Goal: Book appointment/travel/reservation

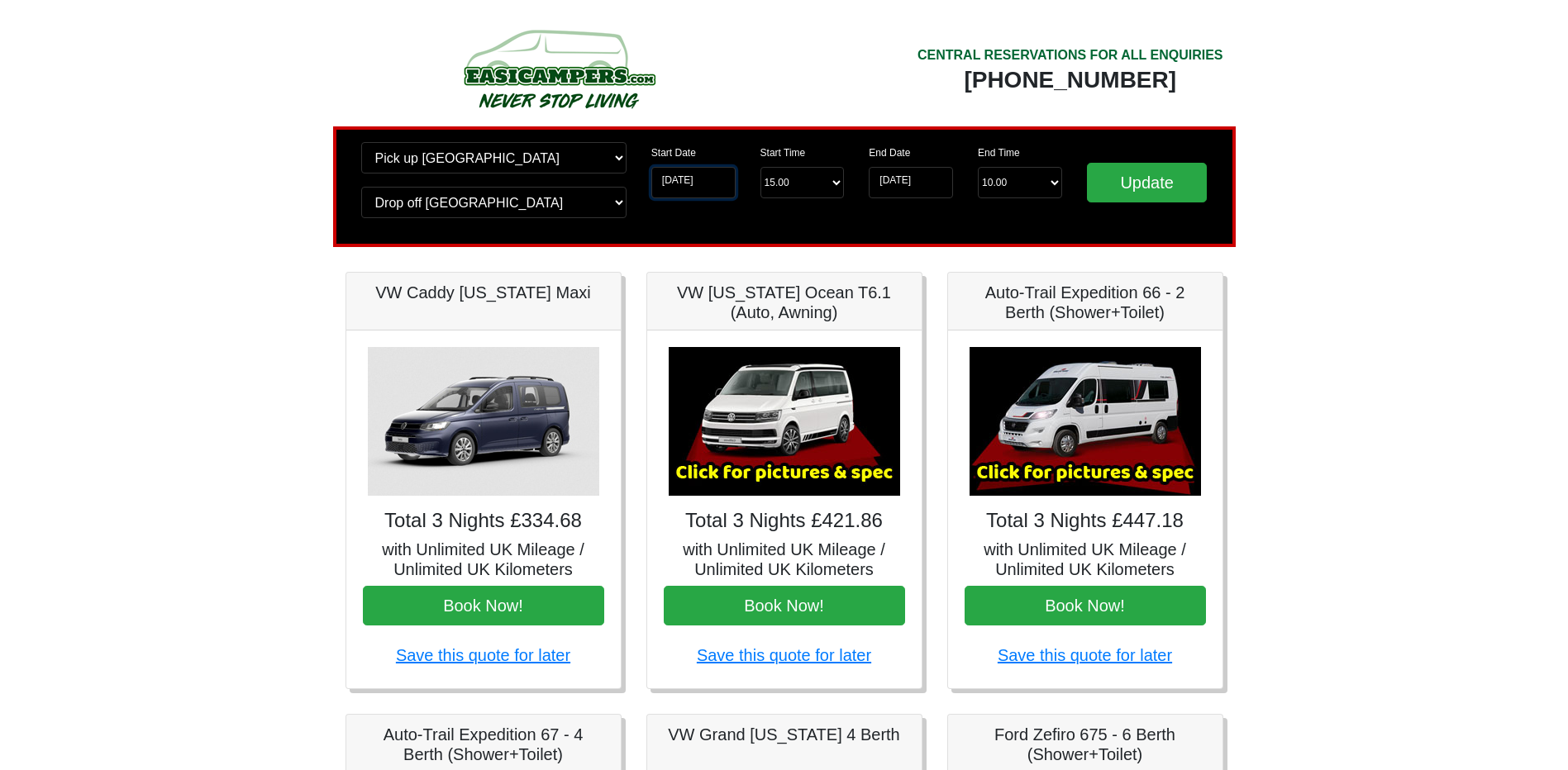
click at [695, 176] on input "[DATE]" at bounding box center [694, 183] width 84 height 31
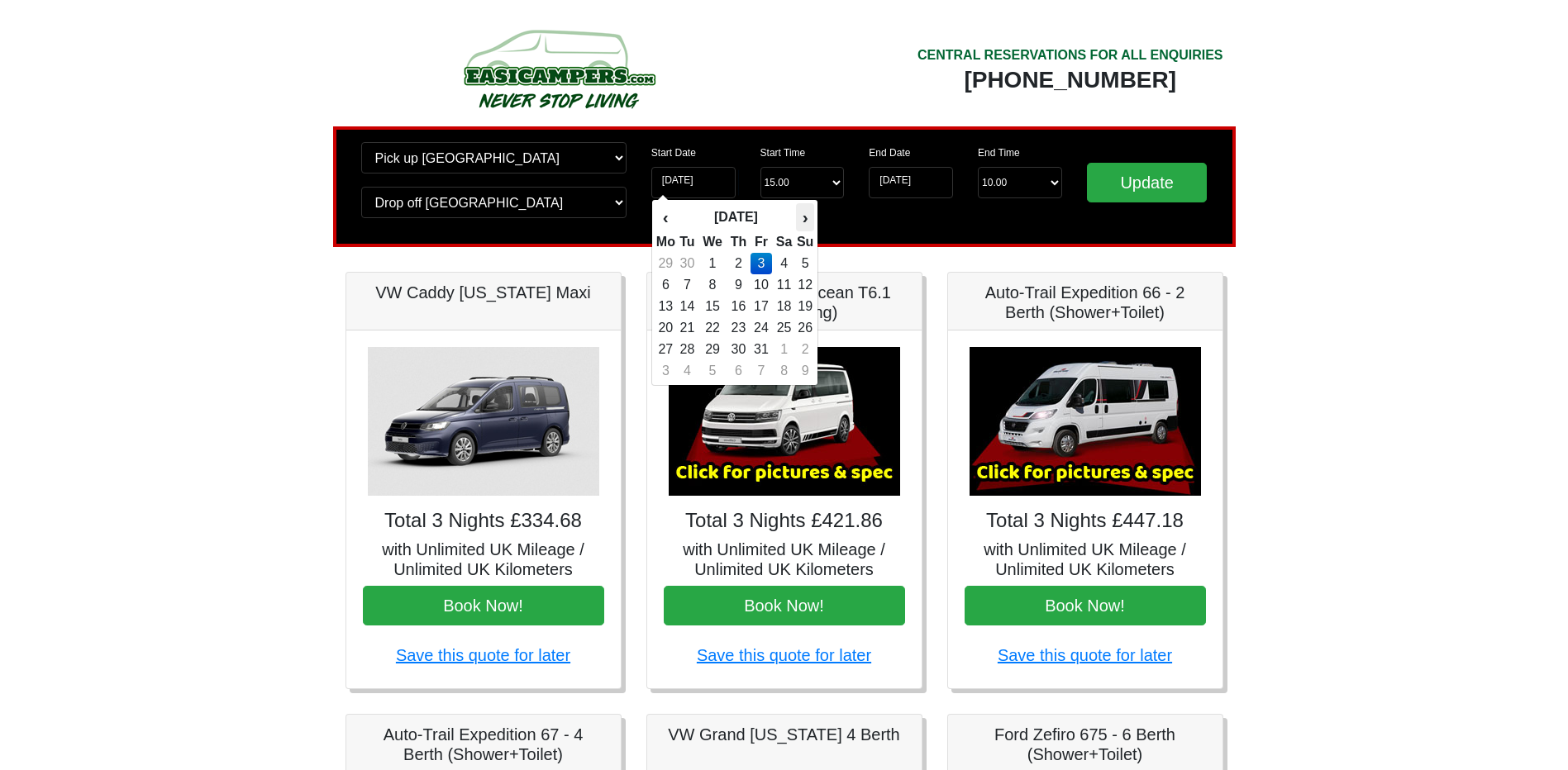
click at [802, 219] on th "›" at bounding box center [805, 218] width 18 height 28
click at [764, 283] on td "7" at bounding box center [761, 285] width 22 height 22
type input "[DATE]"
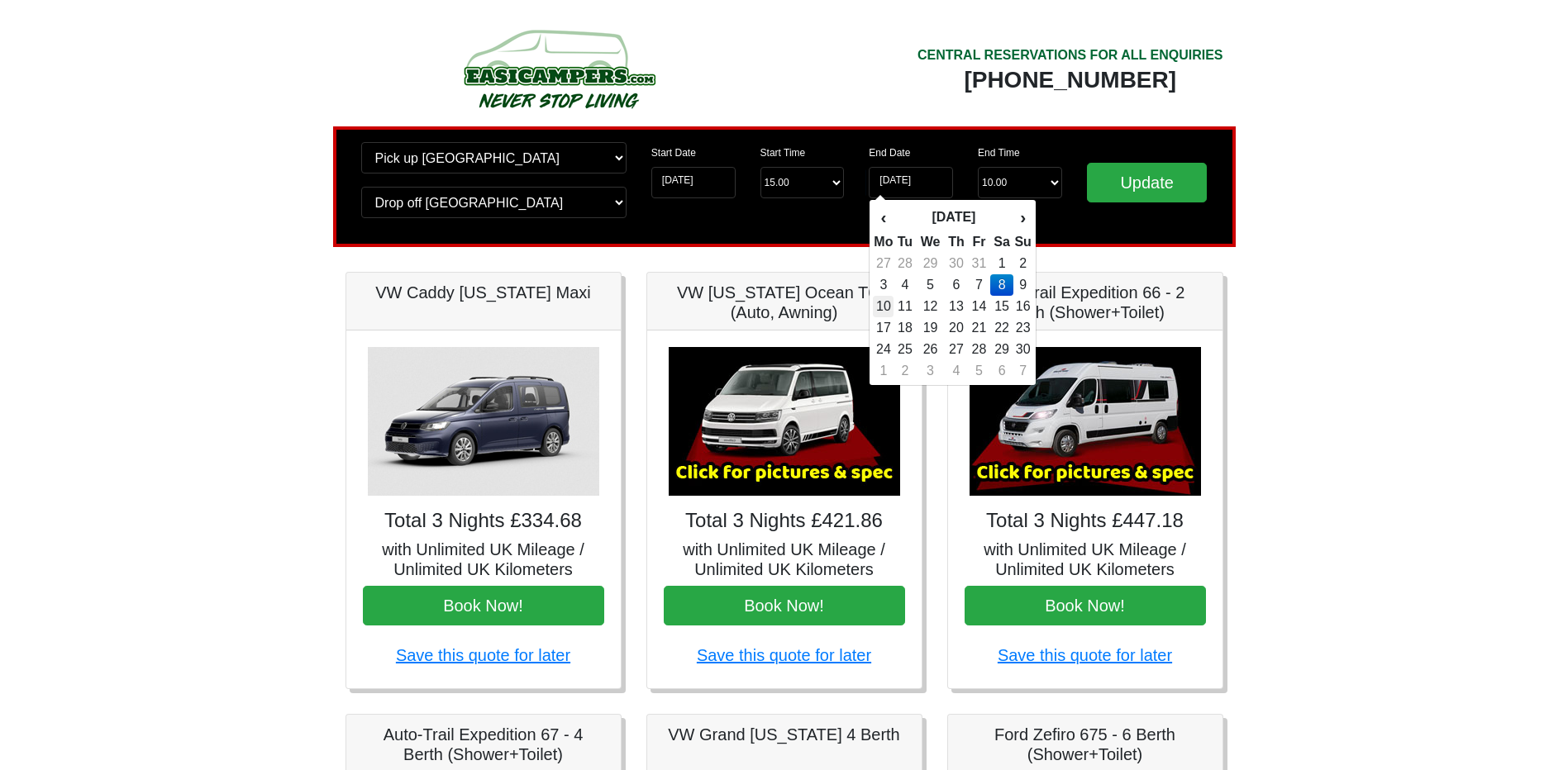
click at [885, 310] on td "10" at bounding box center [883, 306] width 21 height 22
type input "[DATE]"
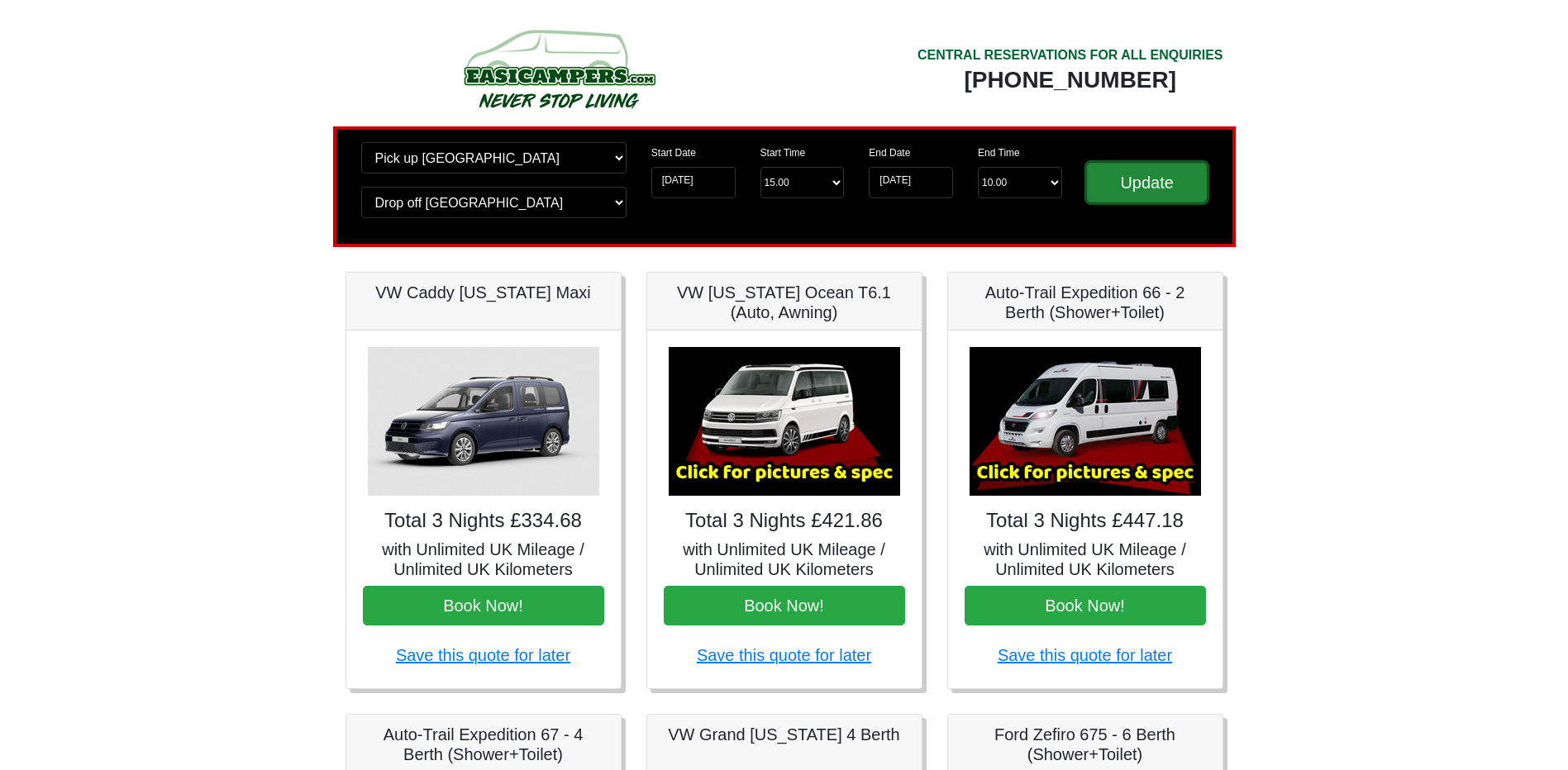
click at [1127, 170] on input "Update" at bounding box center [1148, 183] width 121 height 40
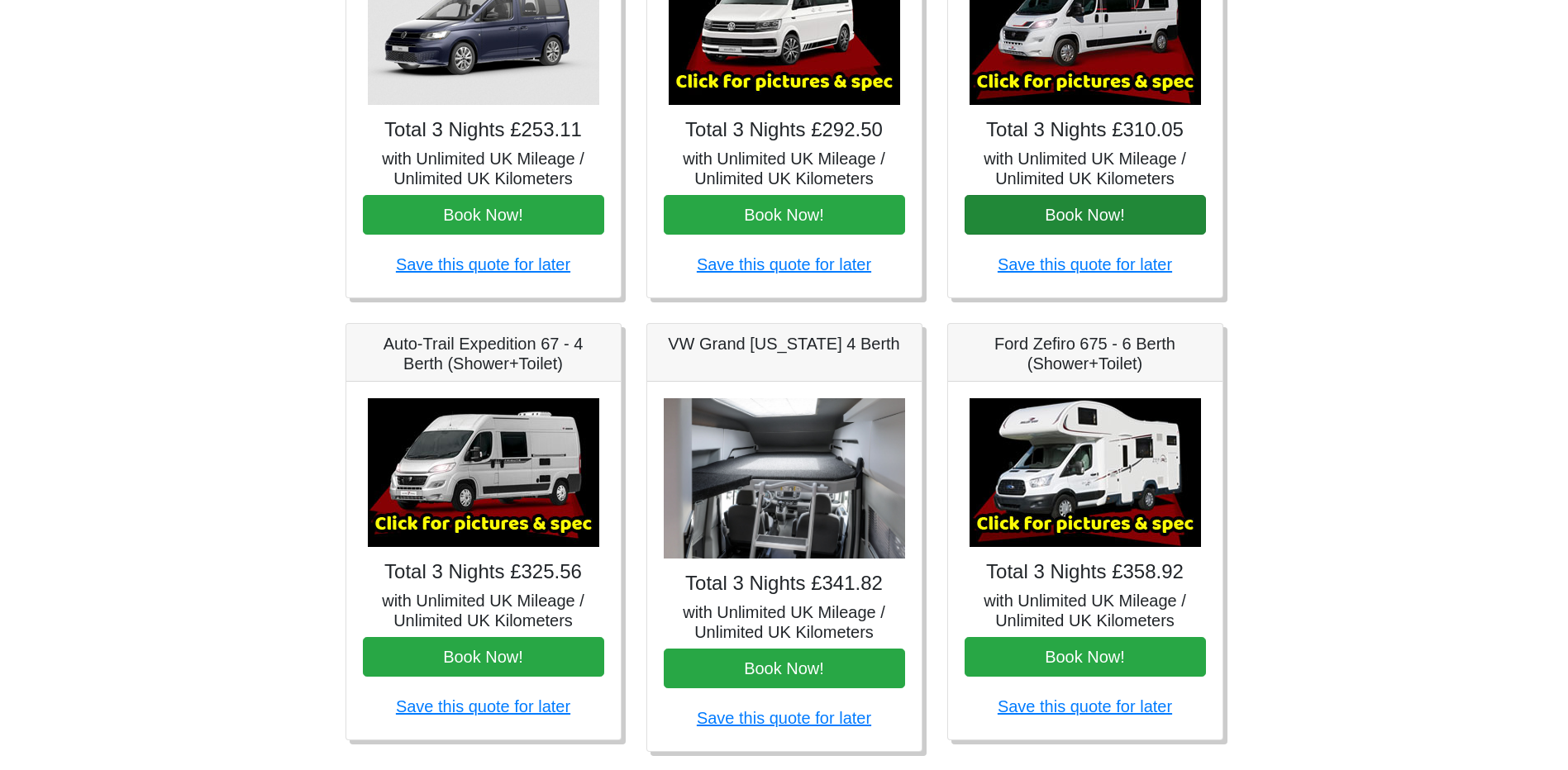
scroll to position [413, 0]
